Goal: Information Seeking & Learning: Find specific fact

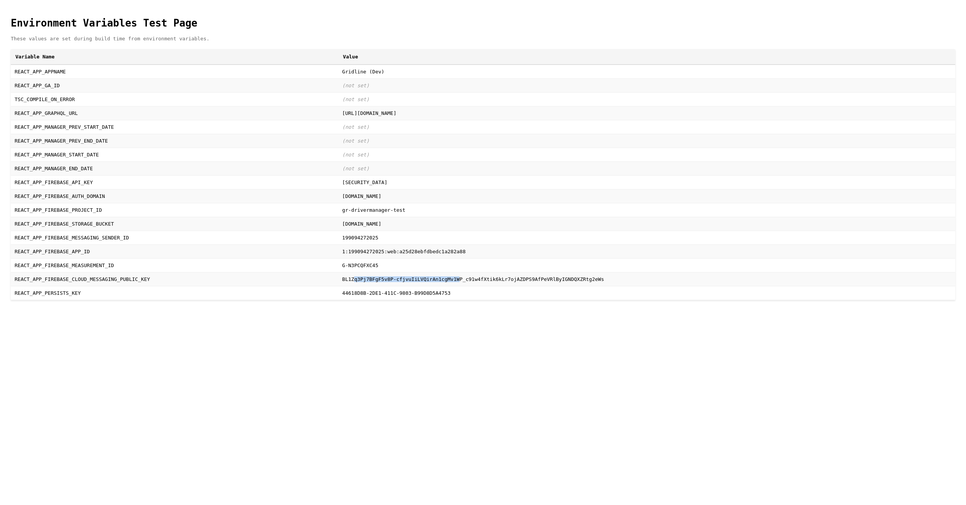
drag, startPoint x: 183, startPoint y: 332, endPoint x: 244, endPoint y: 351, distance: 63.3
click at [338, 286] on td "BL1Zq3Pj7BFgF5v8P-cfjvuIiLVQirAn1cgMv1WP_c91w4fXtik6kLr7ojAZDPS9AfPeVRlByIGNDQX…" at bounding box center [646, 279] width 617 height 14
drag, startPoint x: 207, startPoint y: 127, endPoint x: 253, endPoint y: 126, distance: 46.2
click at [338, 120] on td "[URL][DOMAIN_NAME]" at bounding box center [646, 113] width 617 height 14
drag, startPoint x: 253, startPoint y: 126, endPoint x: 310, endPoint y: 125, distance: 56.5
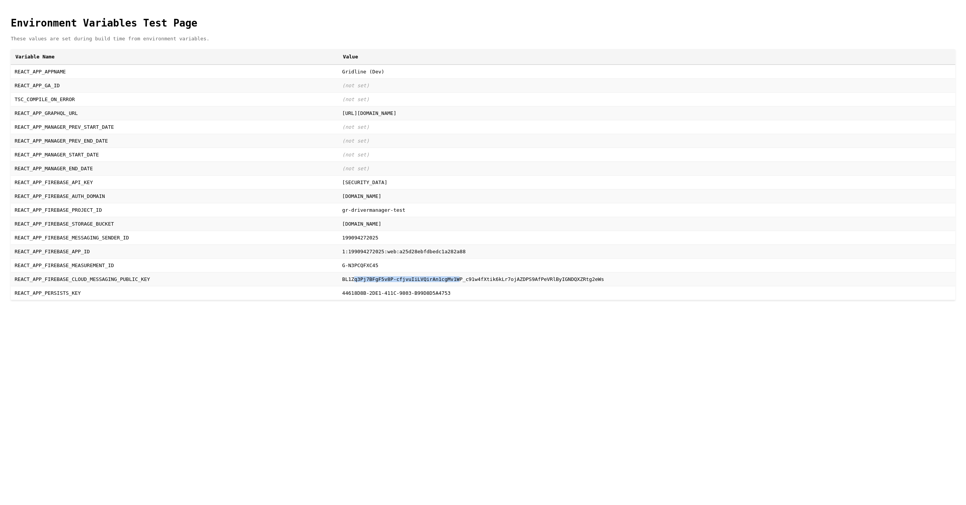
click at [338, 120] on td "[URL][DOMAIN_NAME]" at bounding box center [646, 113] width 617 height 14
click at [493, 250] on body "Environment Variables Test Page These values are set during build time from env…" at bounding box center [483, 155] width 960 height 305
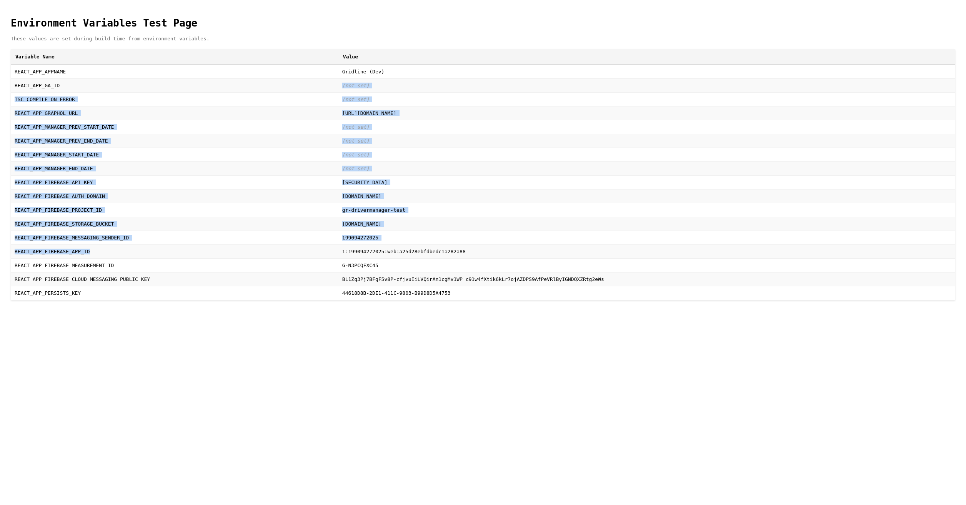
drag, startPoint x: 117, startPoint y: 277, endPoint x: 117, endPoint y: 294, distance: 17.7
click at [117, 294] on tbody "REACT_APP_APPNAME Gridline (Dev) REACT_APP_GA_ID (not set) TSC_COMPILE_ON_ERROR…" at bounding box center [483, 183] width 945 height 236
drag, startPoint x: 117, startPoint y: 294, endPoint x: 402, endPoint y: 147, distance: 321.2
click at [402, 134] on td "(not set)" at bounding box center [646, 127] width 617 height 14
